Goal: Transaction & Acquisition: Purchase product/service

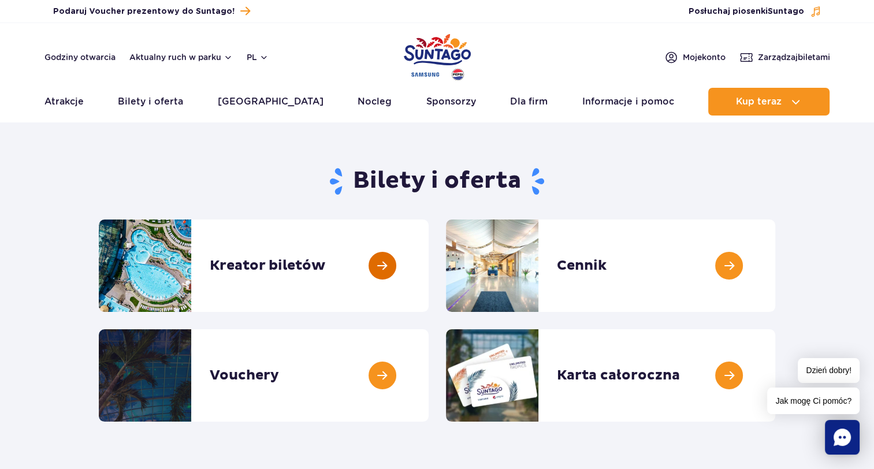
click at [429, 261] on link at bounding box center [429, 266] width 0 height 92
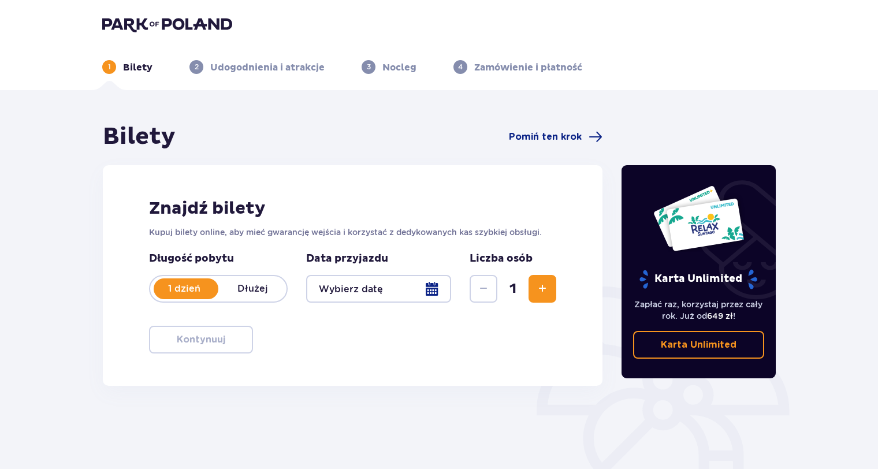
click at [431, 289] on div at bounding box center [378, 289] width 145 height 28
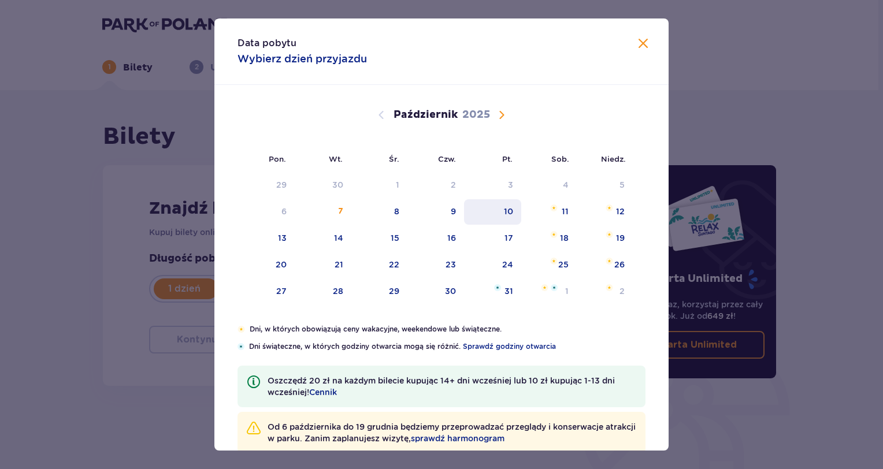
click at [513, 217] on div "10" at bounding box center [492, 211] width 57 height 25
type input "10.10.25"
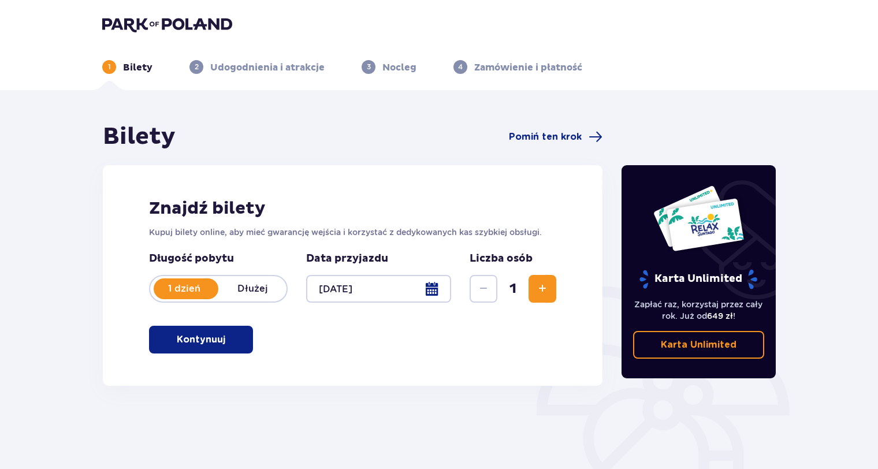
click at [542, 289] on span "Zwiększ" at bounding box center [542, 289] width 14 height 14
click at [195, 336] on p "Kontynuuj" at bounding box center [201, 339] width 49 height 13
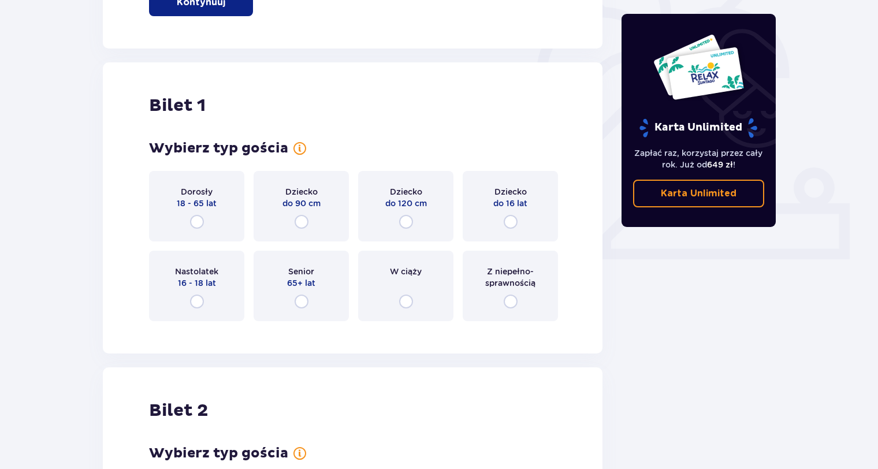
scroll to position [386, 0]
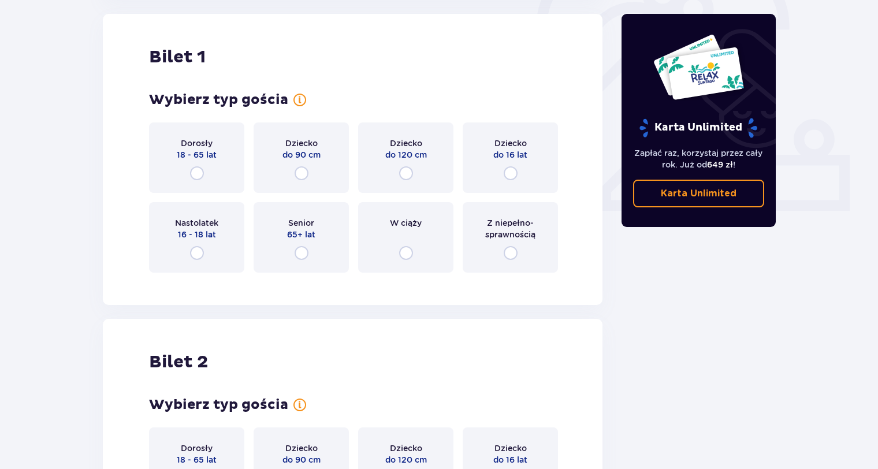
click at [199, 173] on input "radio" at bounding box center [197, 173] width 14 height 14
radio input "true"
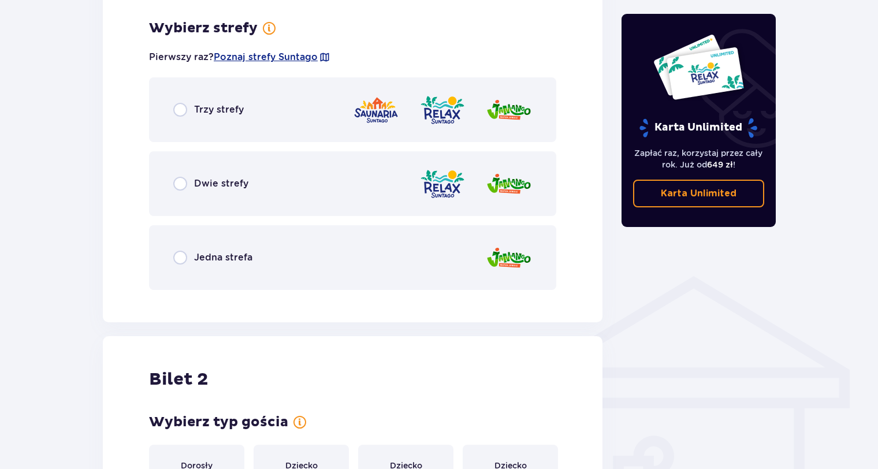
scroll to position [668, 0]
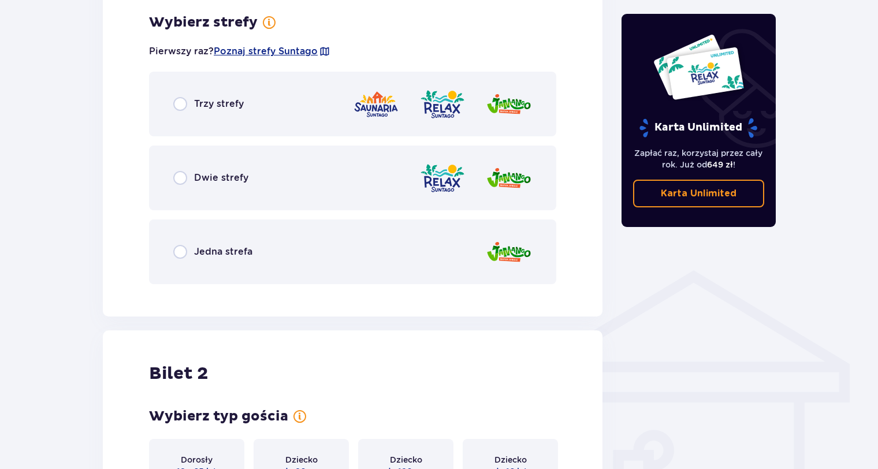
click at [182, 104] on input "radio" at bounding box center [180, 104] width 14 height 14
radio input "true"
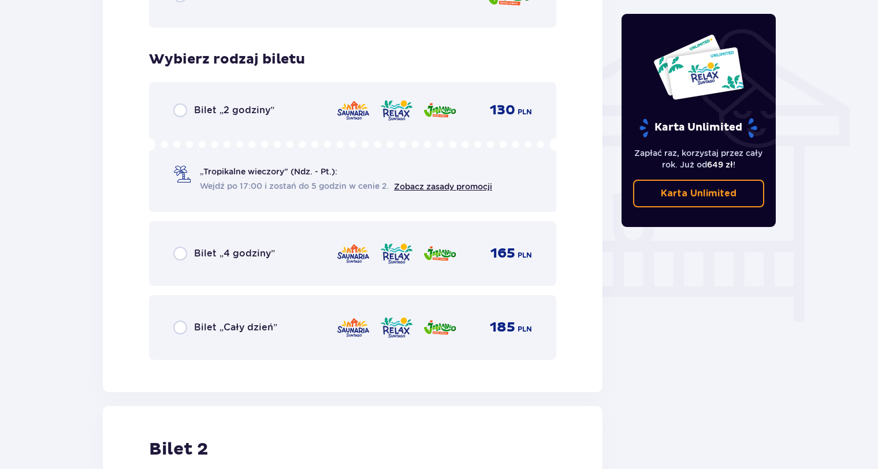
scroll to position [961, 0]
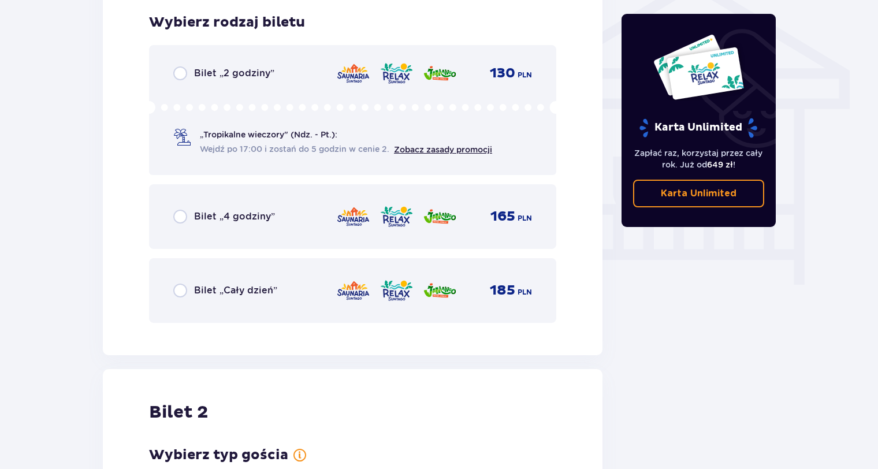
click at [183, 286] on input "radio" at bounding box center [180, 291] width 14 height 14
radio input "true"
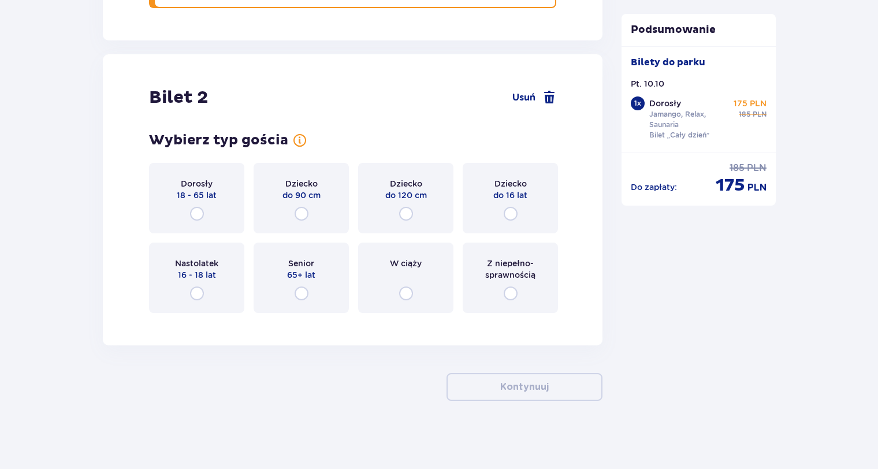
scroll to position [1277, 0]
click at [509, 291] on input "radio" at bounding box center [511, 293] width 14 height 14
radio input "true"
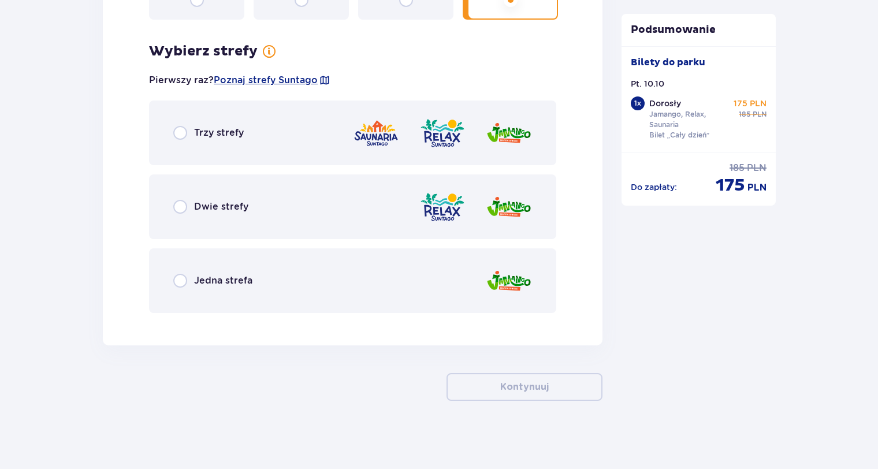
scroll to position [1570, 0]
click at [183, 131] on input "radio" at bounding box center [180, 132] width 14 height 14
radio input "true"
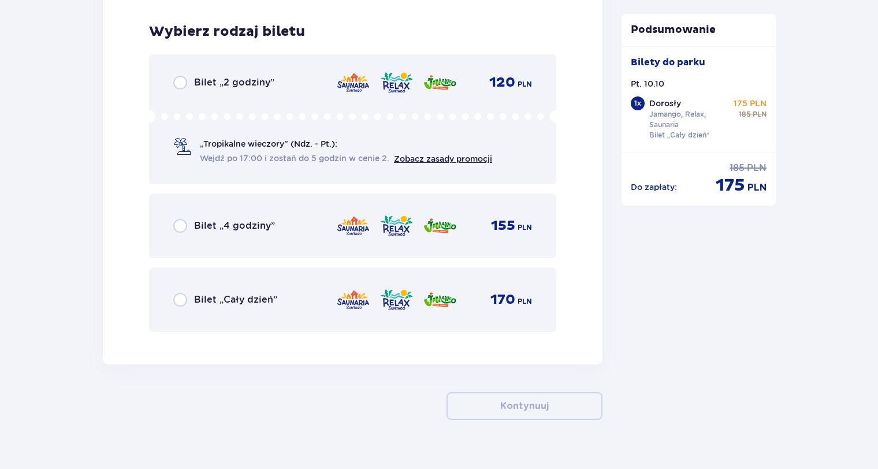
scroll to position [1891, 0]
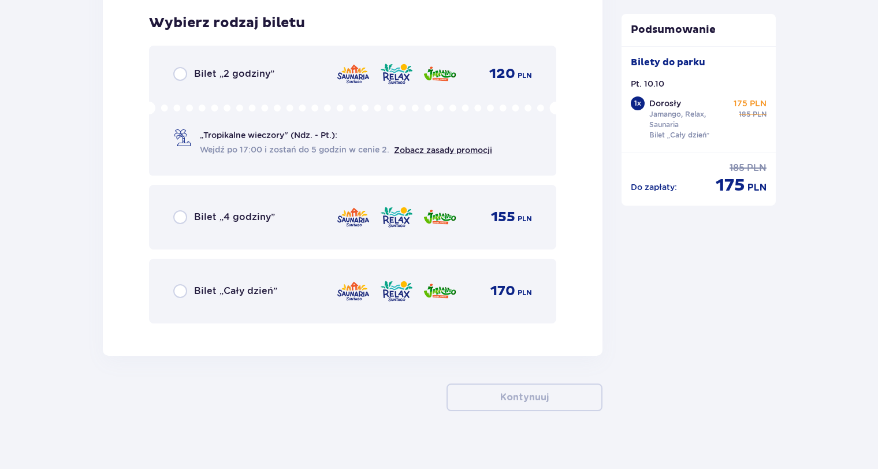
click at [180, 292] on input "radio" at bounding box center [180, 291] width 14 height 14
radio input "true"
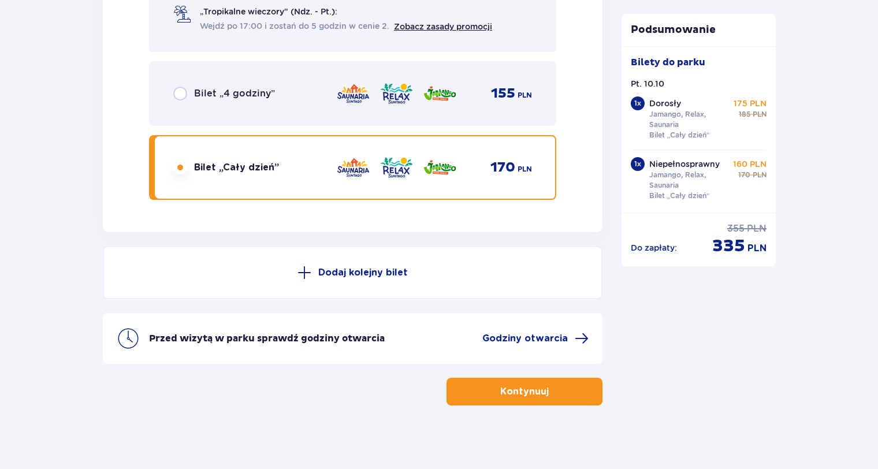
scroll to position [2019, 0]
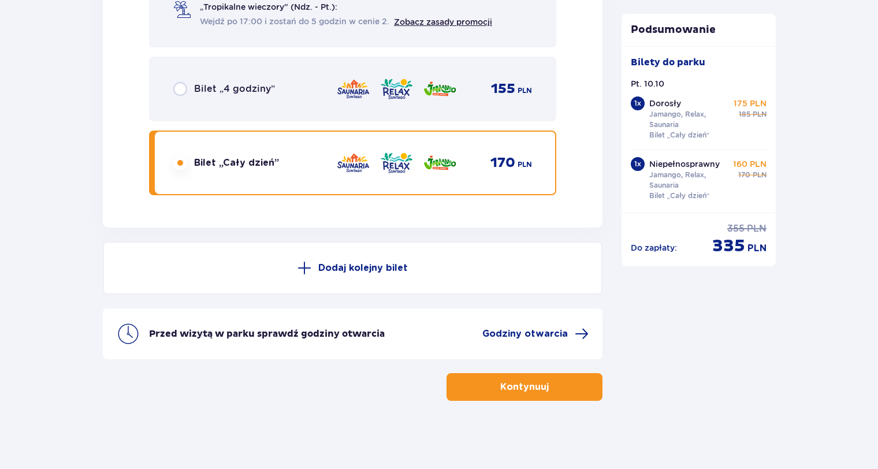
click at [546, 388] on span "button" at bounding box center [551, 387] width 14 height 14
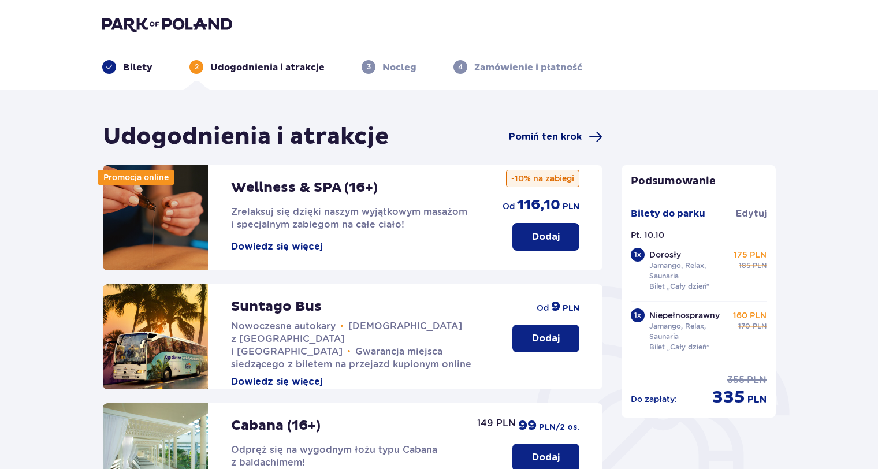
click at [563, 135] on span "Pomiń ten krok" at bounding box center [545, 137] width 73 height 13
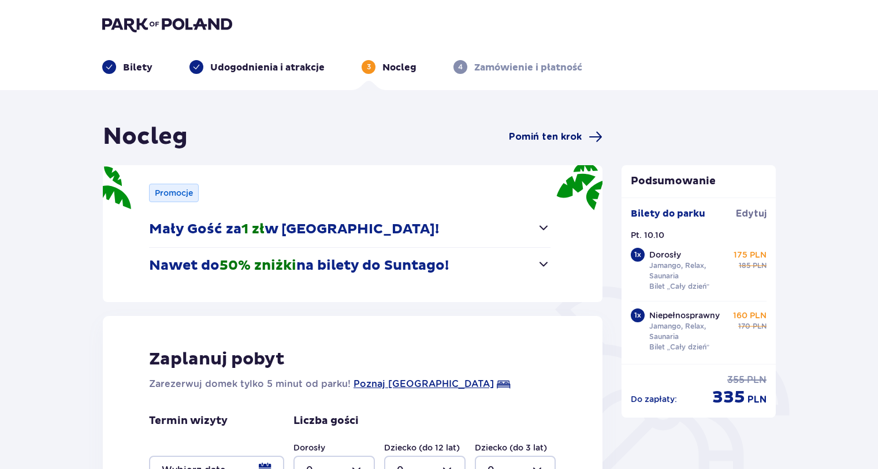
click at [546, 139] on span "Pomiń ten krok" at bounding box center [545, 137] width 73 height 13
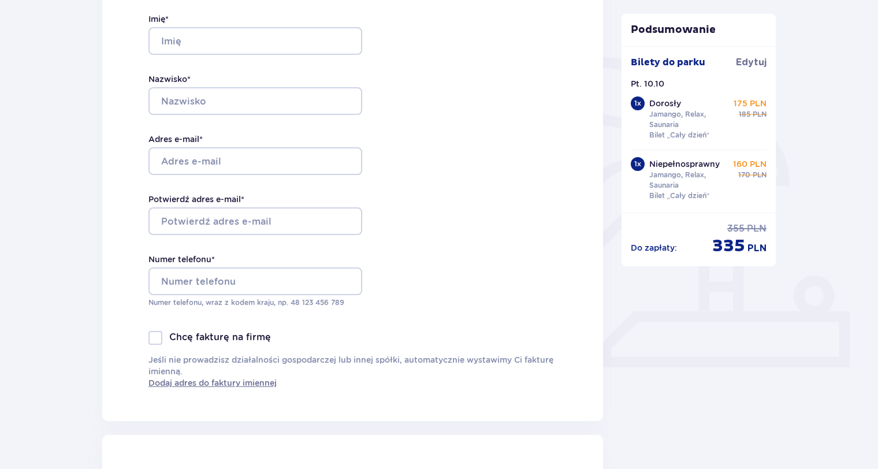
scroll to position [231, 0]
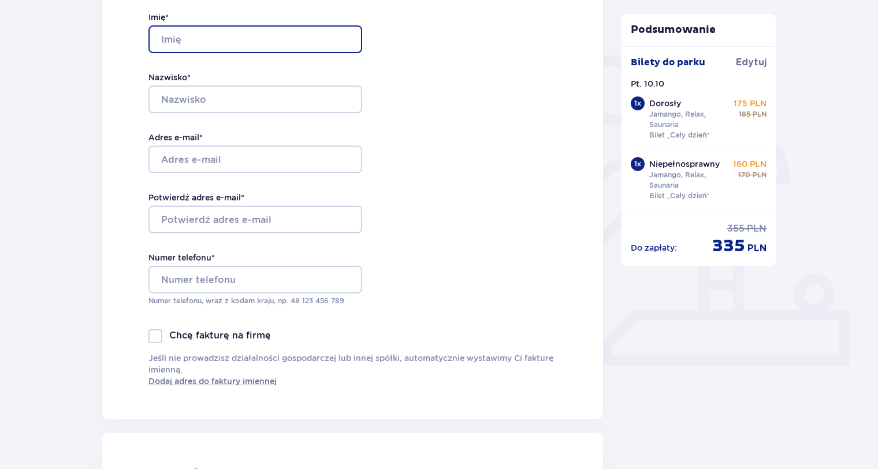
click at [240, 28] on input "Imię *" at bounding box center [255, 39] width 214 height 28
type input "Paulina"
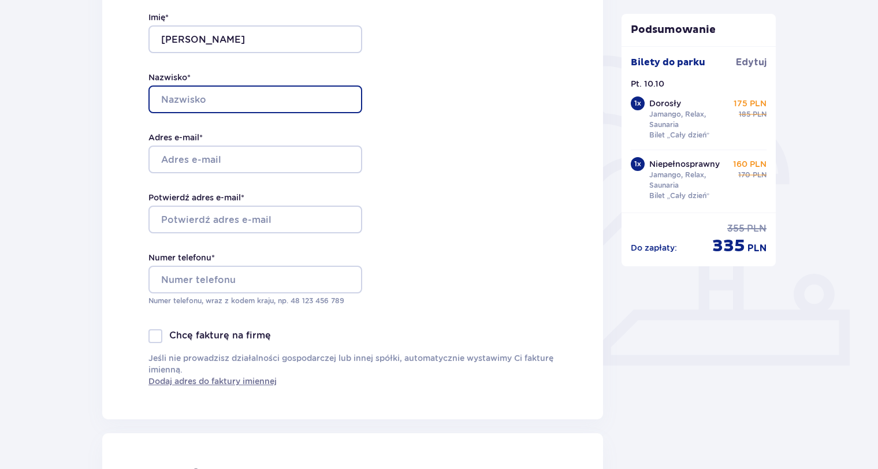
type input "Sosnowska"
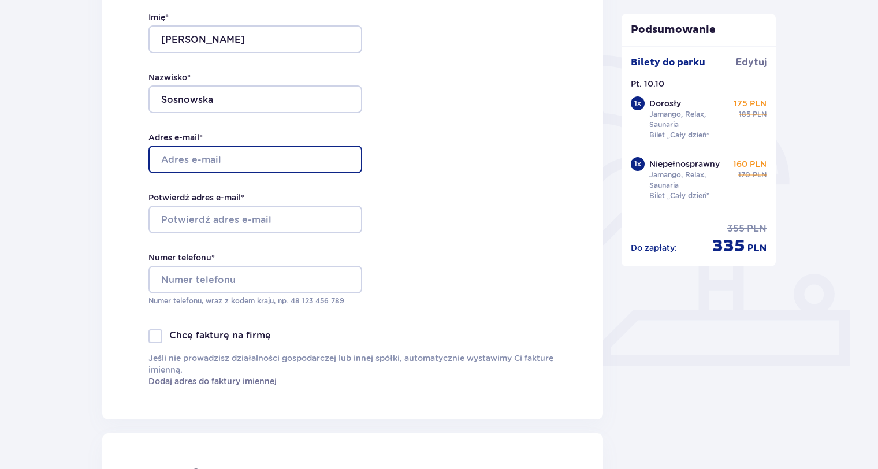
type input "emptysignifier16@gmail.com"
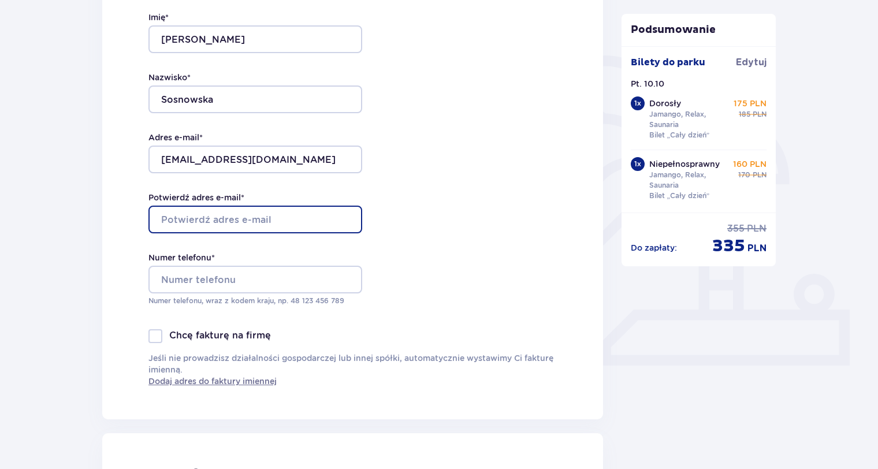
type input "emptysignifier16@gmail.com"
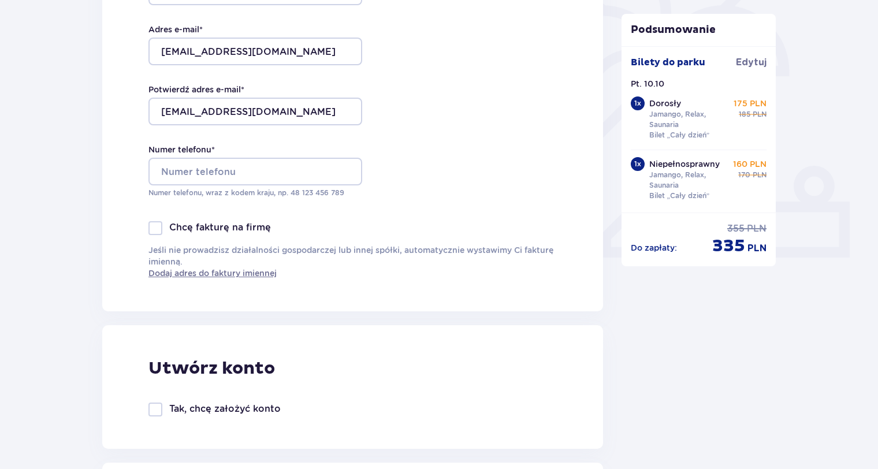
scroll to position [347, 0]
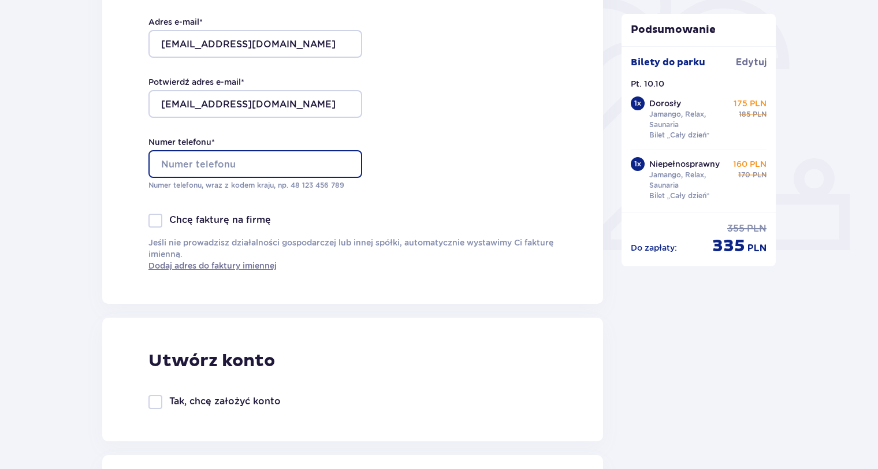
click at [181, 165] on input "Numer telefonu *" at bounding box center [255, 164] width 214 height 28
type input "603101509"
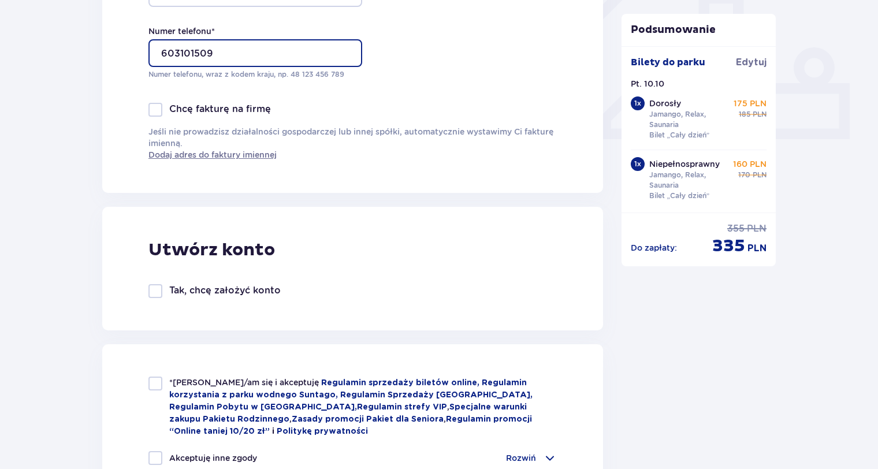
scroll to position [462, 0]
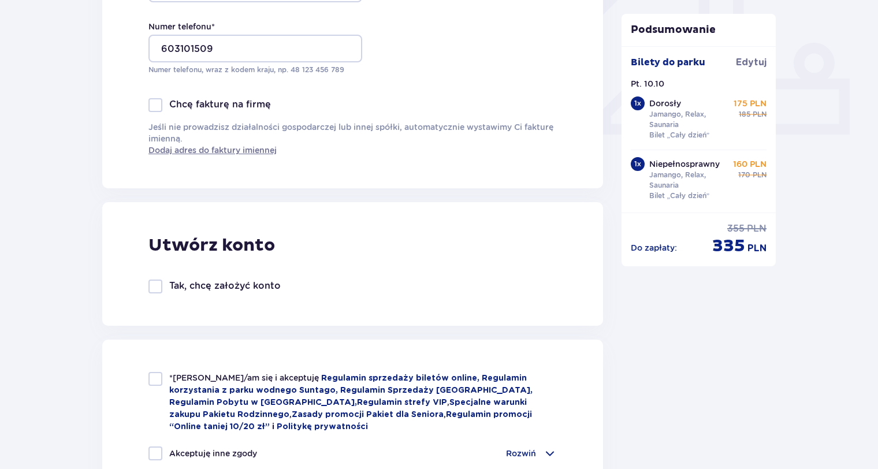
click at [155, 380] on div at bounding box center [155, 379] width 14 height 14
checkbox input "true"
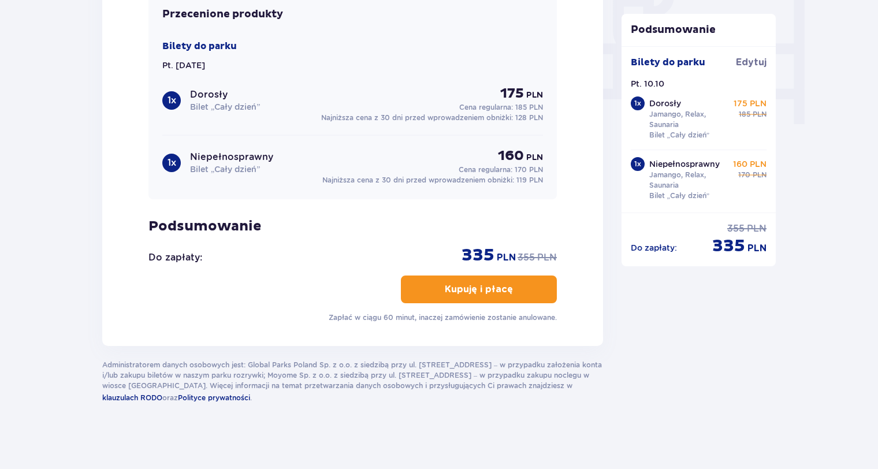
scroll to position [1123, 0]
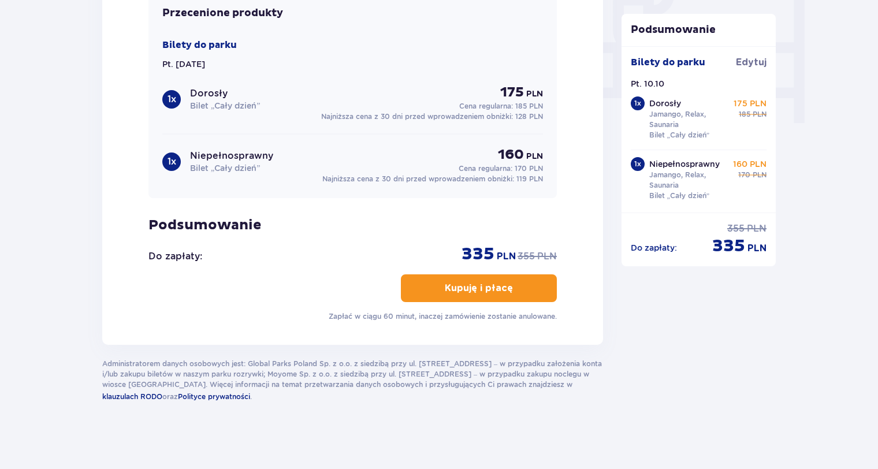
click at [503, 284] on button "Kupuję i płacę" at bounding box center [479, 288] width 156 height 28
